Goal: Information Seeking & Learning: Learn about a topic

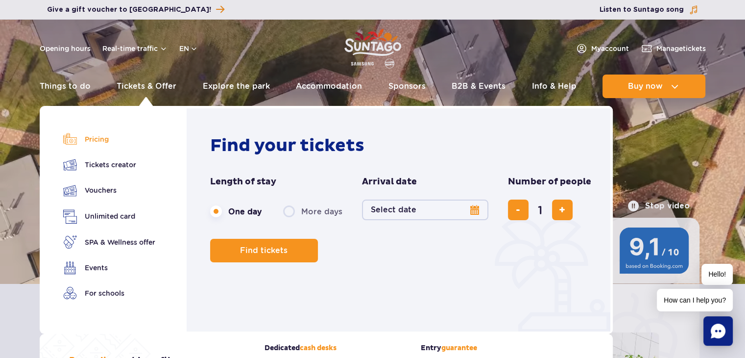
click at [94, 138] on link "Pricing" at bounding box center [109, 139] width 92 height 14
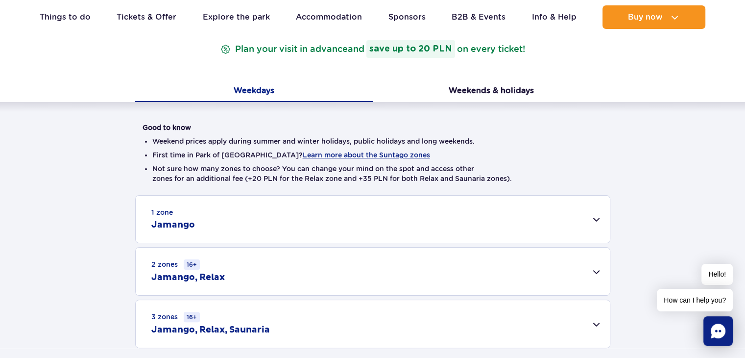
scroll to position [174, 0]
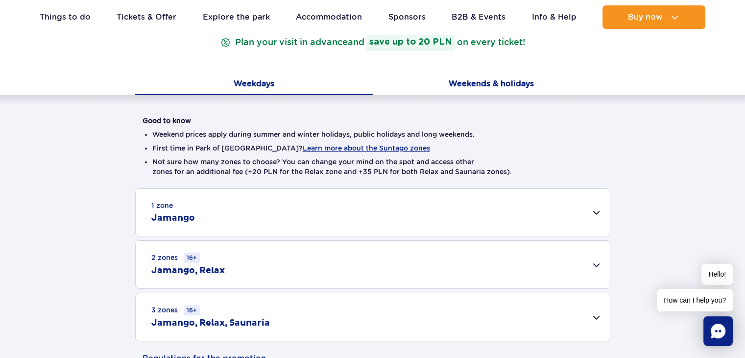
click at [489, 83] on button "Weekends & holidays" at bounding box center [492, 84] width 238 height 21
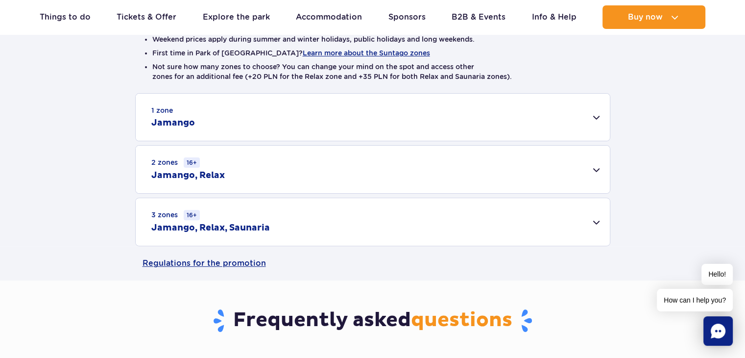
scroll to position [278, 0]
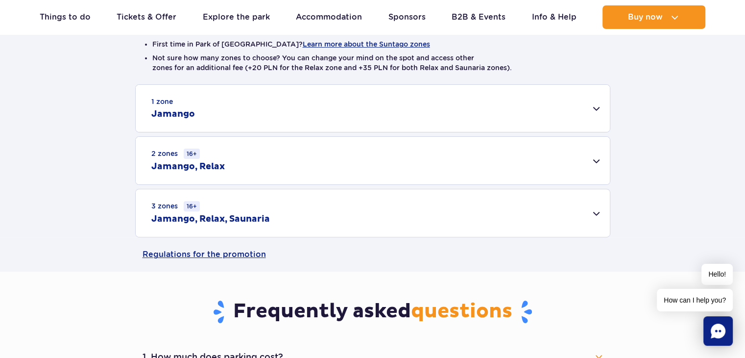
click at [602, 103] on div "1 zone Jamango" at bounding box center [373, 108] width 474 height 47
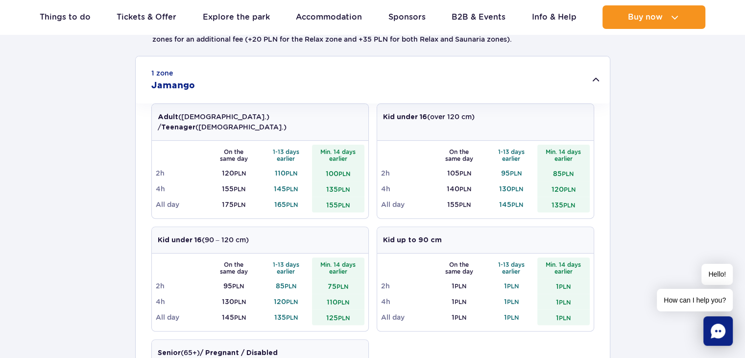
scroll to position [310, 0]
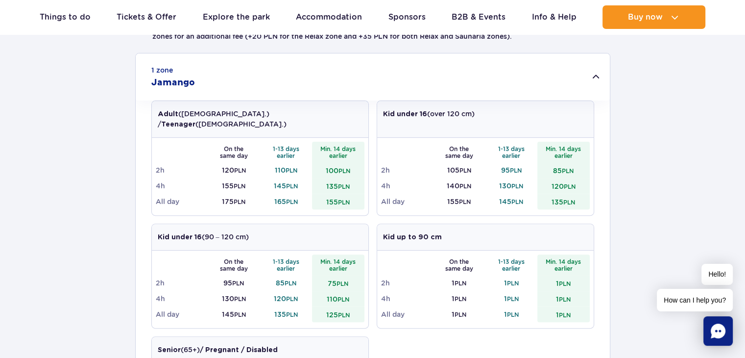
click at [598, 79] on div "1 zone Jamango" at bounding box center [373, 76] width 474 height 47
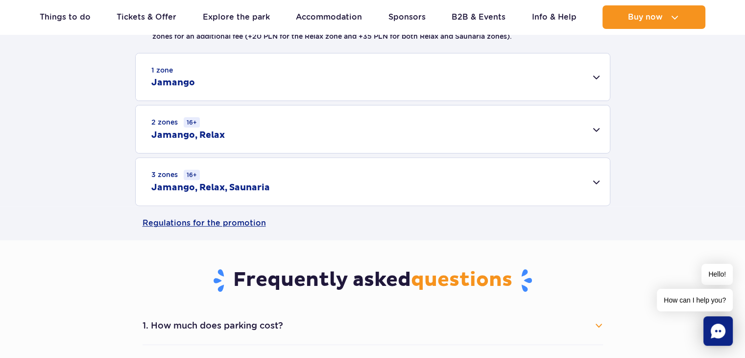
click at [598, 126] on div "2 zones 16+ [GEOGRAPHIC_DATA], Relax" at bounding box center [373, 129] width 474 height 48
